Goal: Information Seeking & Learning: Learn about a topic

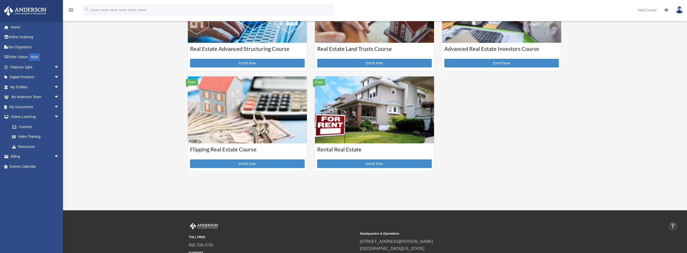
scroll to position [201, 0]
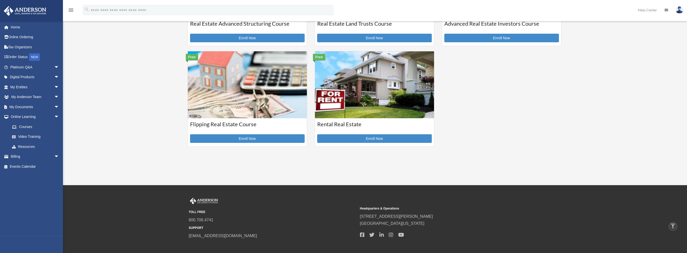
click at [381, 117] on img at bounding box center [374, 84] width 119 height 67
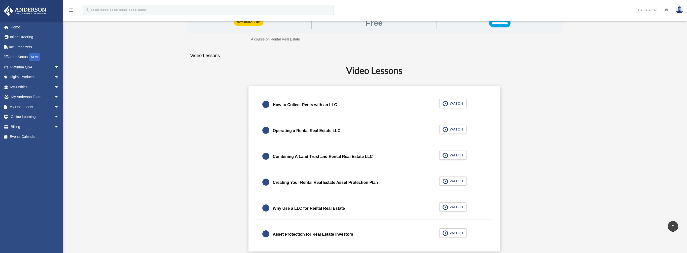
scroll to position [15, 0]
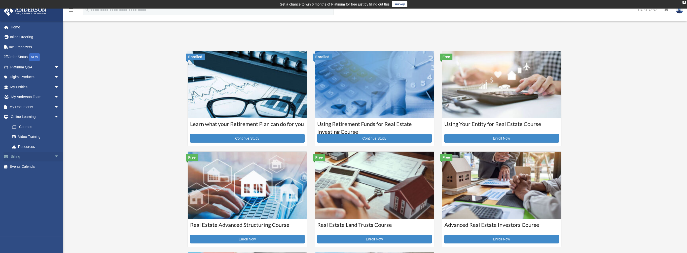
click at [54, 156] on span "arrow_drop_down" at bounding box center [59, 157] width 10 height 10
